Goal: Task Accomplishment & Management: Manage account settings

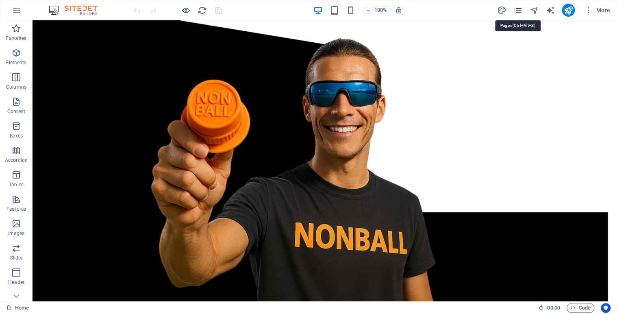
click at [515, 14] on icon "pages" at bounding box center [517, 10] width 9 height 9
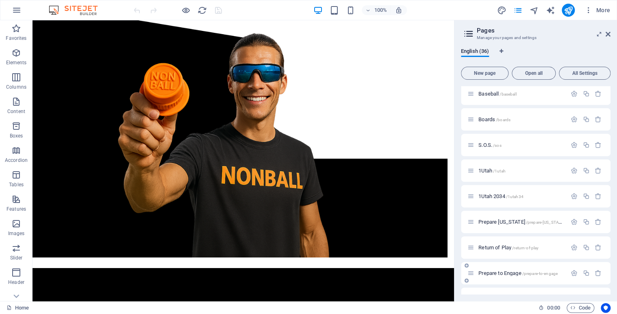
scroll to position [714, 0]
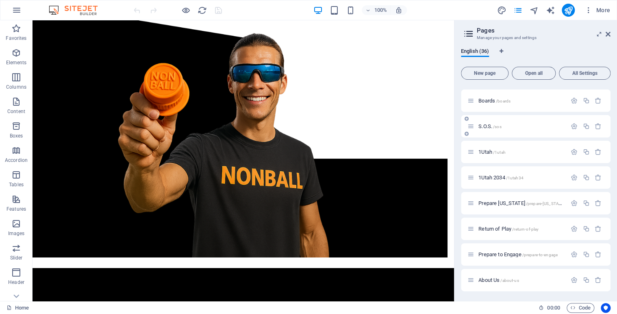
click at [487, 125] on span "S.O.S. /sos" at bounding box center [489, 126] width 23 height 6
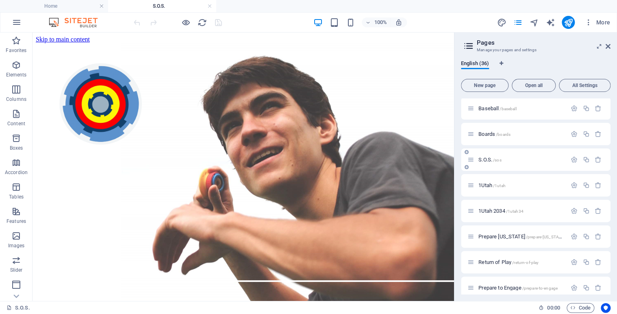
scroll to position [0, 0]
click at [489, 90] on button "New page" at bounding box center [485, 85] width 48 height 13
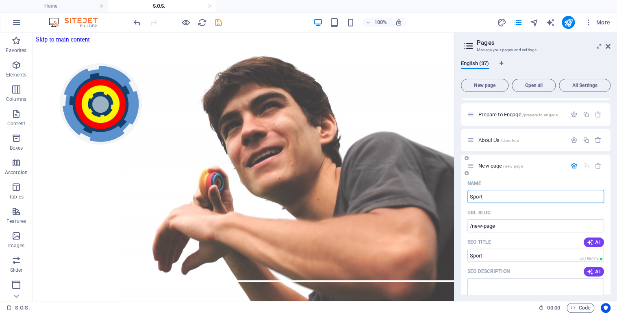
type input "Sport"
type input "/sport"
type input "Sport of"
type input "/sport-of"
click at [499, 205] on div "Name Sport of ​ URL SLUG /sport-of ​ SEO Title AI ​ 71 / 580 Px SEO Description…" at bounding box center [536, 318] width 150 height 283
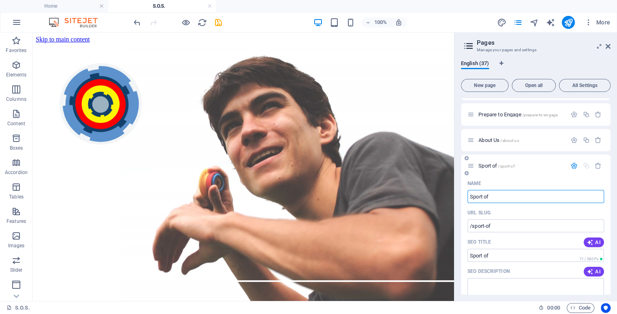
click at [496, 198] on input "Sport of" at bounding box center [535, 196] width 137 height 13
click at [511, 198] on input "Sport of" at bounding box center [535, 196] width 137 height 13
type input "Sport of Sports"
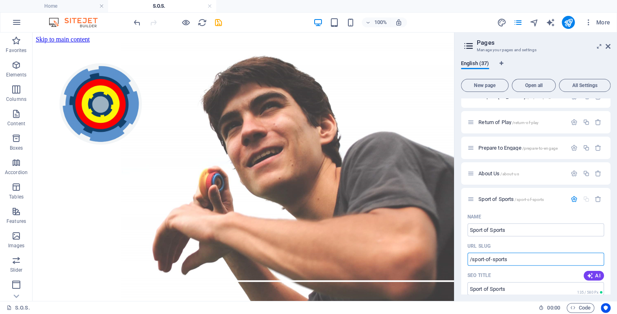
scroll to position [826, 0]
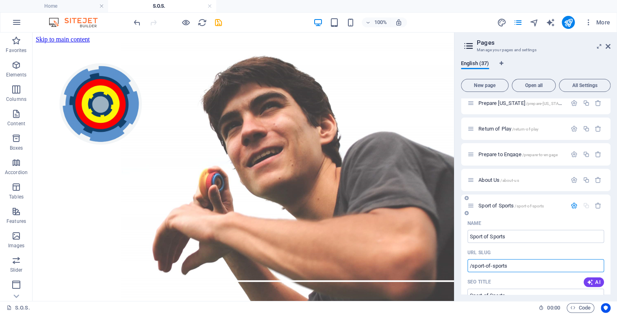
type input "/sport-of-sports"
click at [494, 204] on span "Sport of Sports /sport-of-sports" at bounding box center [510, 205] width 65 height 6
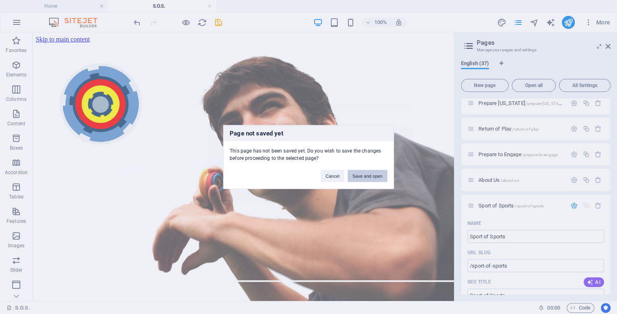
click at [363, 176] on button "Save and open" at bounding box center [367, 176] width 40 height 12
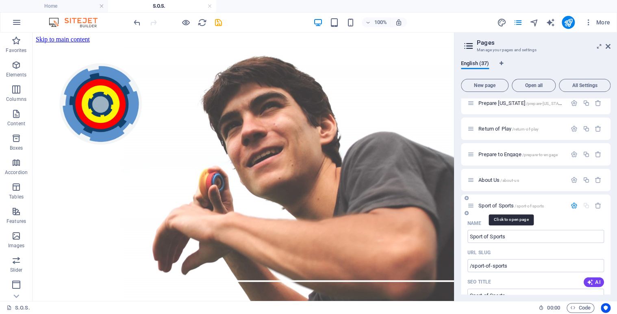
click at [495, 205] on span "Sport of Sports /sport-of-sports" at bounding box center [510, 205] width 65 height 6
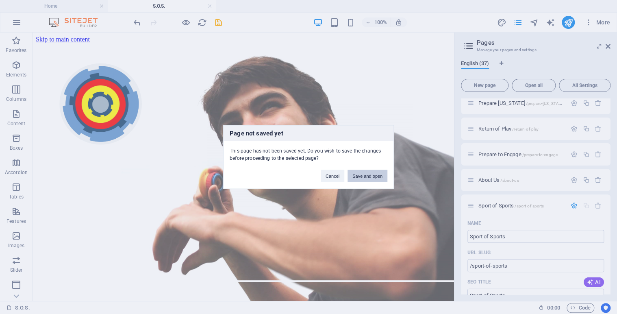
click at [359, 176] on button "Save and open" at bounding box center [367, 176] width 40 height 12
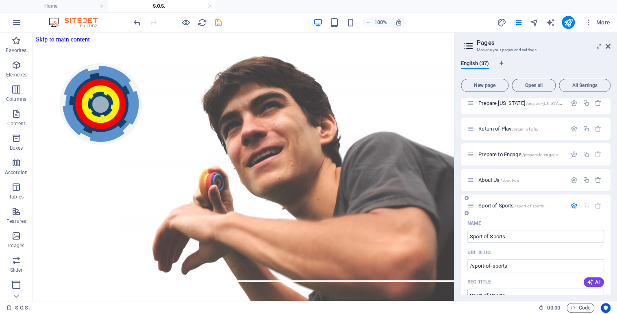
click at [493, 204] on span "Sport of Sports /sport-of-sports" at bounding box center [510, 205] width 65 height 6
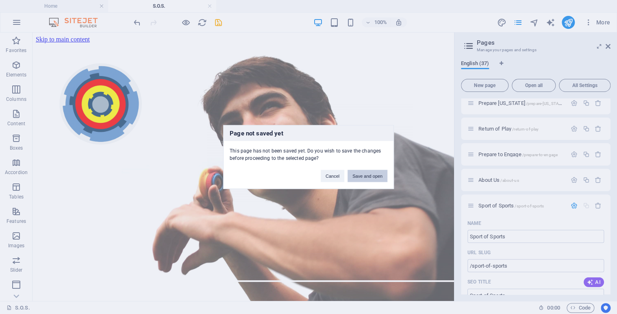
click at [373, 175] on button "Save and open" at bounding box center [367, 176] width 40 height 12
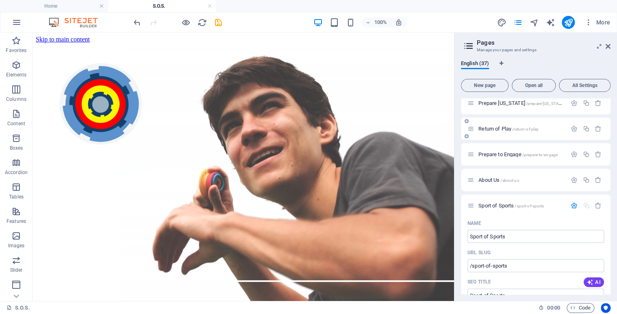
click at [492, 126] on span "Return of Play /return-of-play" at bounding box center [508, 129] width 60 height 6
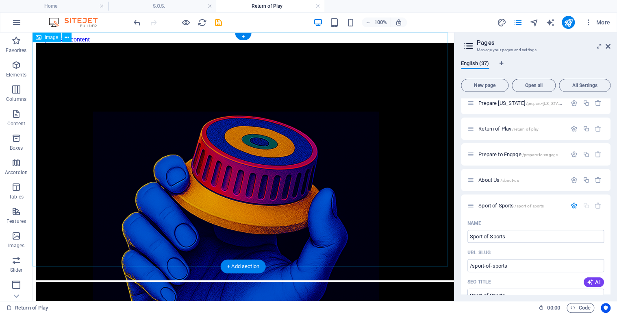
scroll to position [0, 0]
click at [67, 36] on icon at bounding box center [67, 37] width 4 height 9
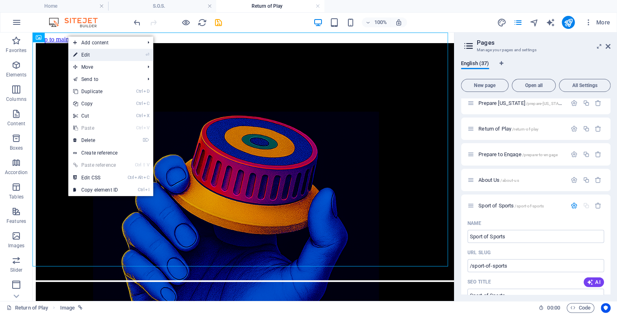
click at [89, 55] on link "⏎ Edit" at bounding box center [95, 55] width 54 height 12
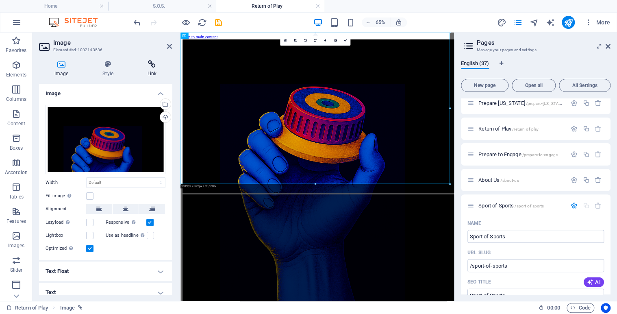
click at [152, 63] on icon at bounding box center [152, 64] width 40 height 8
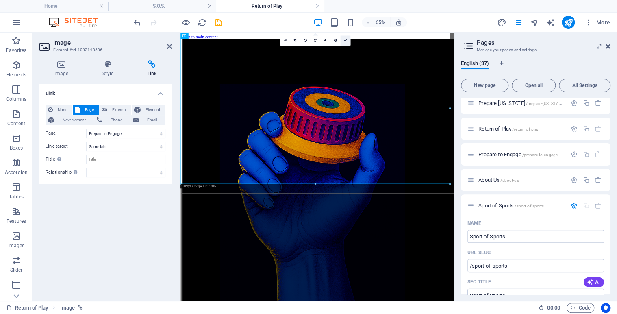
click at [346, 40] on icon at bounding box center [344, 40] width 3 height 3
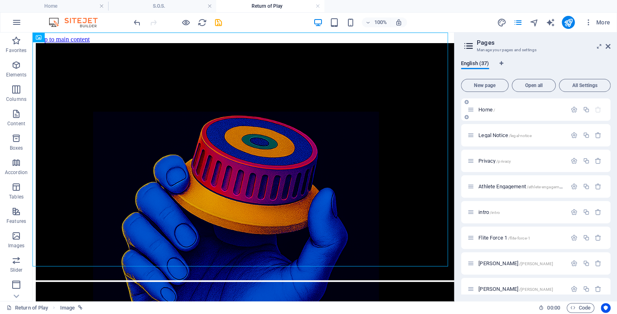
click at [486, 110] on span "Home /" at bounding box center [486, 109] width 17 height 6
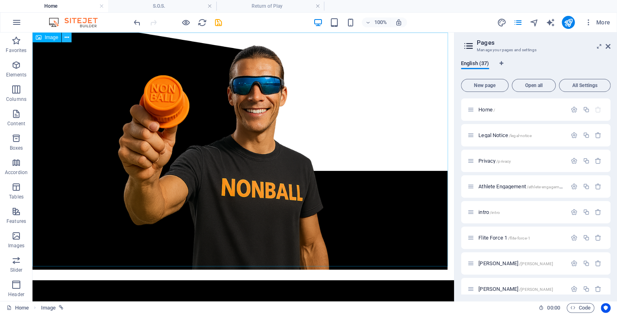
click at [65, 37] on icon at bounding box center [67, 37] width 4 height 9
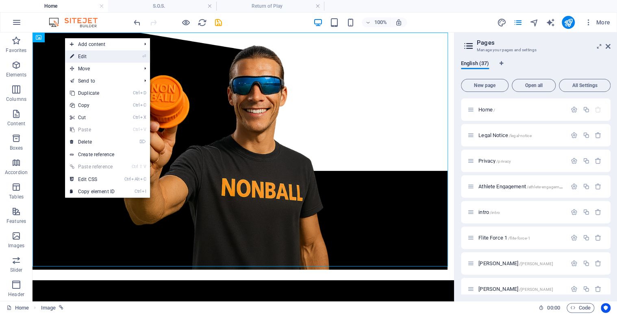
click at [82, 55] on link "⏎ Edit" at bounding box center [92, 56] width 54 height 12
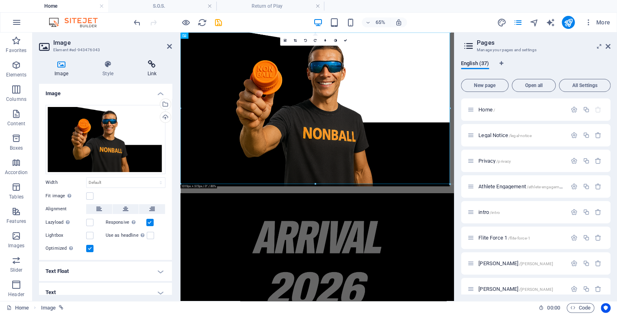
click at [152, 63] on icon at bounding box center [152, 64] width 40 height 8
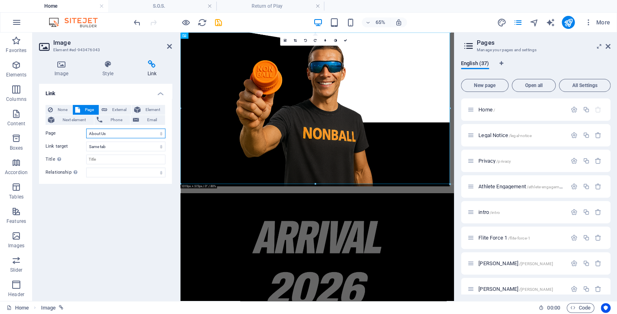
click at [162, 130] on select "Home Legal Notice Privacy Athlete Engagement intro Flite Force 1 [PERSON_NAME] …" at bounding box center [125, 133] width 79 height 10
select select "36"
click at [86, 128] on select "Home Legal Notice Privacy Athlete Engagement intro Flite Force 1 [PERSON_NAME] …" at bounding box center [125, 133] width 79 height 10
click at [345, 42] on icon at bounding box center [344, 40] width 3 height 3
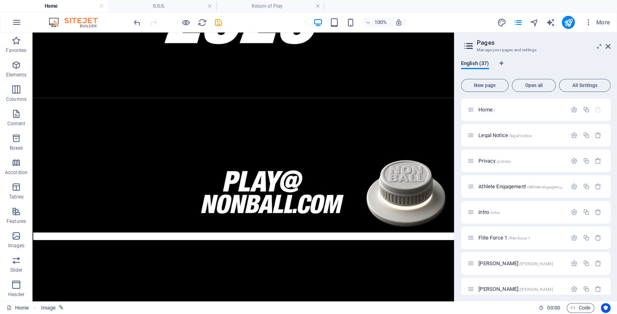
scroll to position [432, 0]
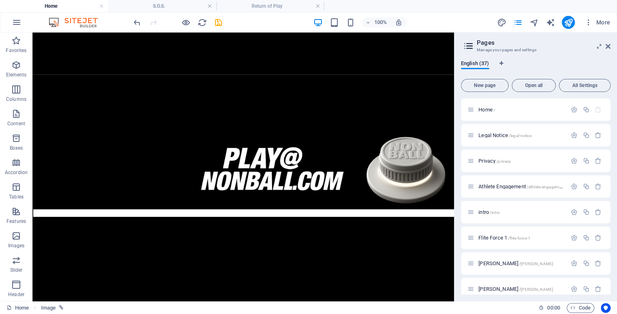
drag, startPoint x: 451, startPoint y: 66, endPoint x: 488, endPoint y: 267, distance: 204.1
click at [67, 61] on icon at bounding box center [67, 62] width 4 height 9
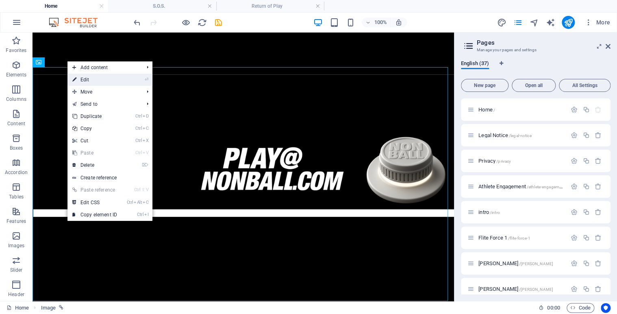
click at [91, 76] on link "⏎ Edit" at bounding box center [94, 80] width 54 height 12
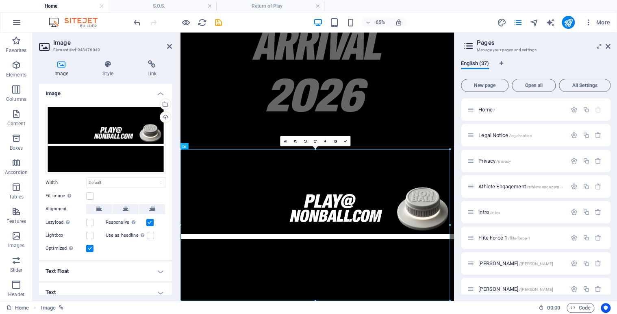
scroll to position [286, 0]
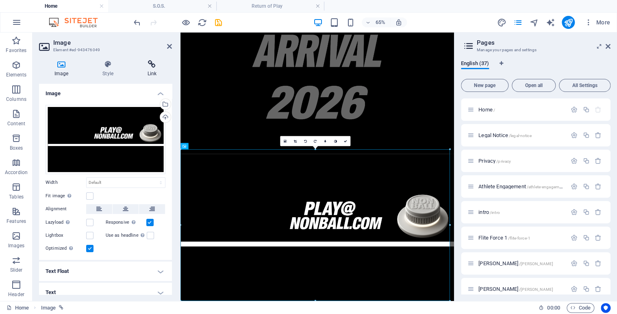
click at [156, 68] on icon at bounding box center [152, 64] width 40 height 8
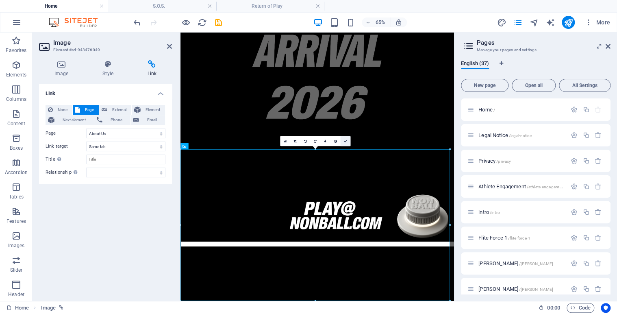
click at [347, 138] on link at bounding box center [345, 141] width 10 height 10
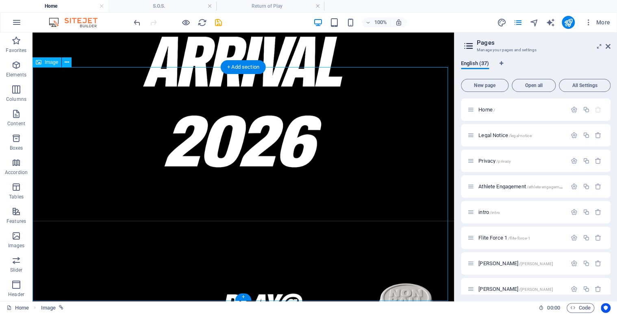
scroll to position [432, 0]
